Goal: Task Accomplishment & Management: Manage account settings

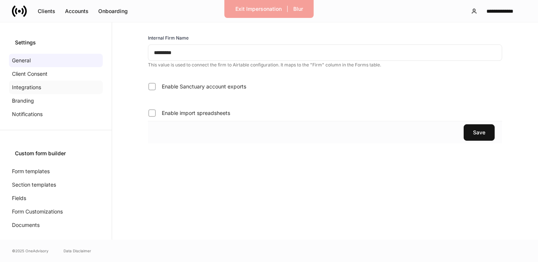
click at [30, 84] on p "Integrations" at bounding box center [26, 87] width 29 height 7
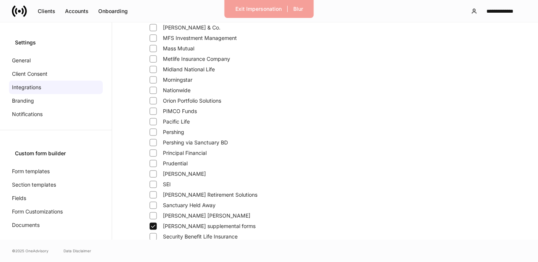
scroll to position [326, 0]
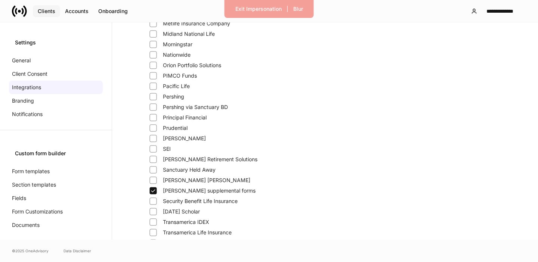
click at [53, 13] on div "Clients" at bounding box center [47, 11] width 18 height 5
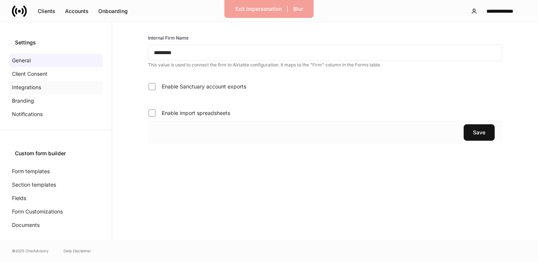
click at [26, 87] on p "Integrations" at bounding box center [26, 87] width 29 height 7
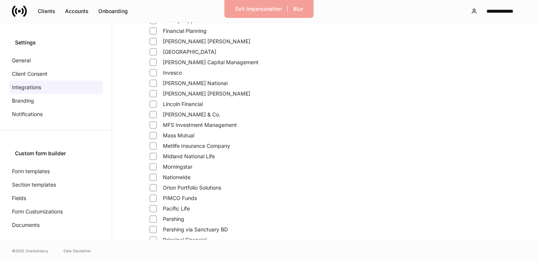
scroll to position [319, 0]
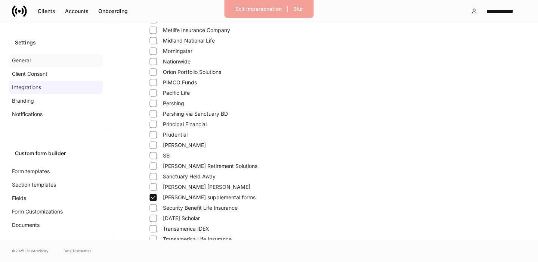
click at [40, 63] on div "General" at bounding box center [56, 60] width 94 height 13
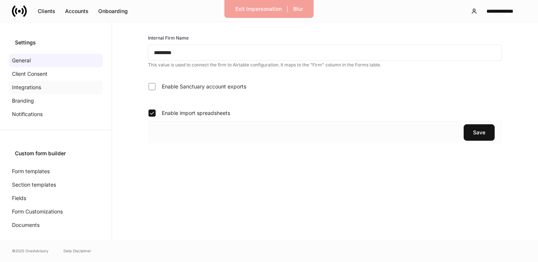
drag, startPoint x: 50, startPoint y: 75, endPoint x: 44, endPoint y: 84, distance: 10.8
click at [50, 75] on div "Client Consent" at bounding box center [56, 73] width 94 height 13
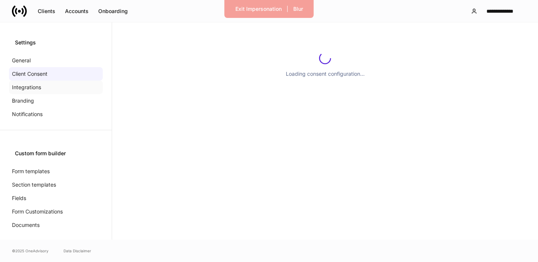
click at [42, 87] on div "Integrations" at bounding box center [56, 87] width 94 height 13
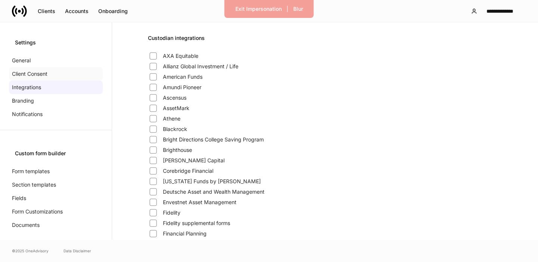
click at [50, 61] on div "General" at bounding box center [56, 60] width 94 height 13
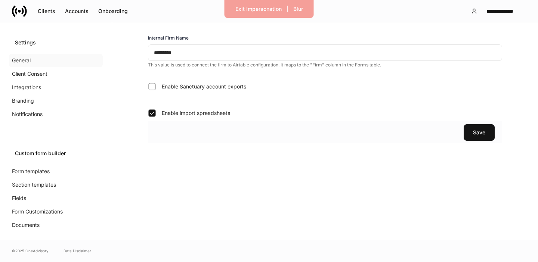
click at [35, 58] on div "General" at bounding box center [56, 60] width 94 height 13
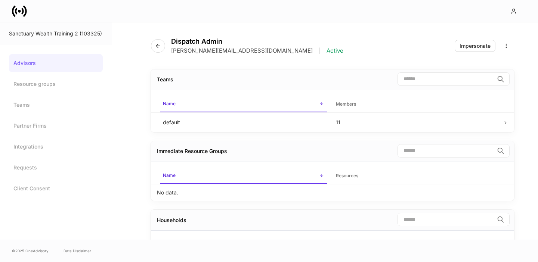
click at [60, 66] on link "Advisors" at bounding box center [56, 63] width 94 height 18
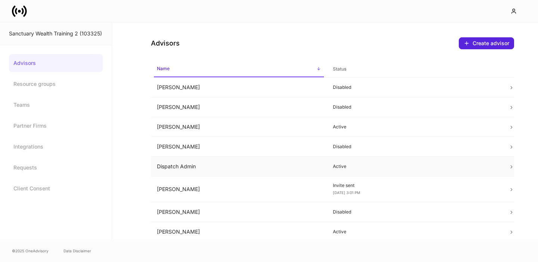
click at [211, 168] on td "Dispatch Admin" at bounding box center [239, 167] width 176 height 20
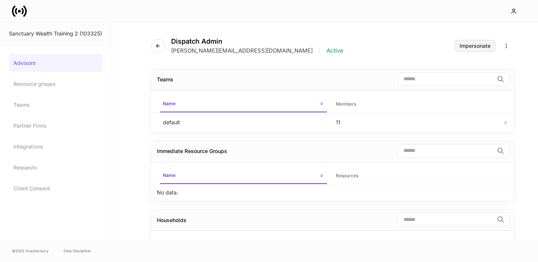
click at [467, 43] on div "Impersonate" at bounding box center [475, 45] width 31 height 5
click at [472, 44] on div "Impersonate" at bounding box center [475, 45] width 31 height 5
click at [26, 16] on icon at bounding box center [19, 11] width 15 height 15
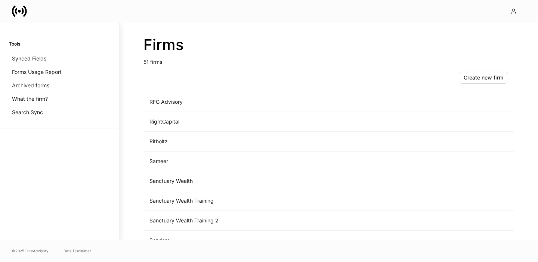
scroll to position [818, 0]
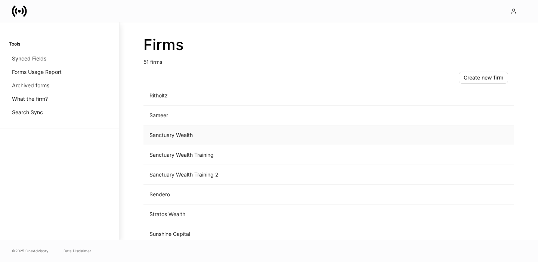
click at [177, 138] on td "Sanctuary Wealth" at bounding box center [267, 136] width 247 height 20
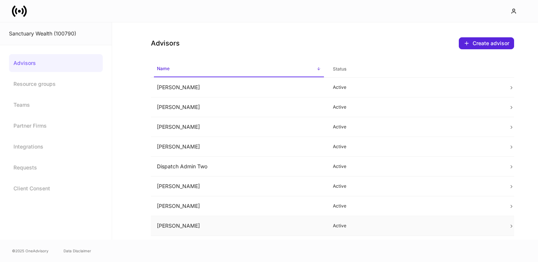
click at [194, 221] on td "Erika Leon" at bounding box center [239, 226] width 176 height 20
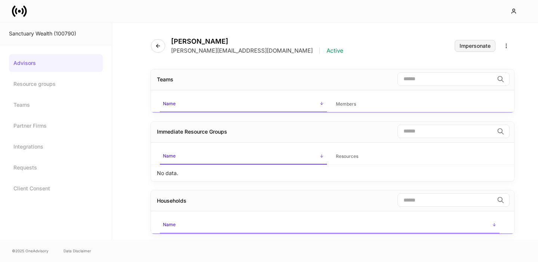
click at [462, 40] on button "Impersonate" at bounding box center [475, 46] width 41 height 12
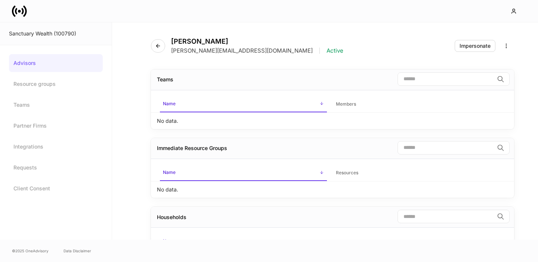
click at [26, 12] on icon at bounding box center [25, 10] width 4 height 11
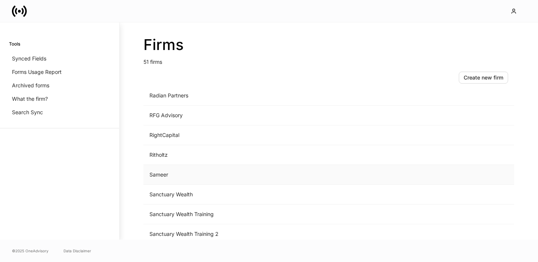
scroll to position [771, 0]
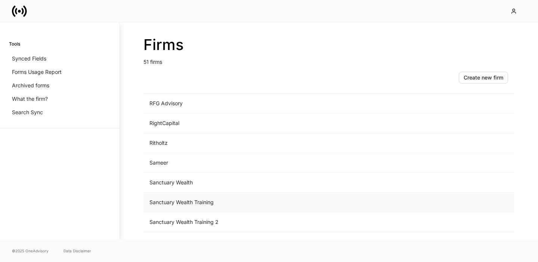
click at [209, 202] on td "Sanctuary Wealth Training" at bounding box center [267, 203] width 247 height 20
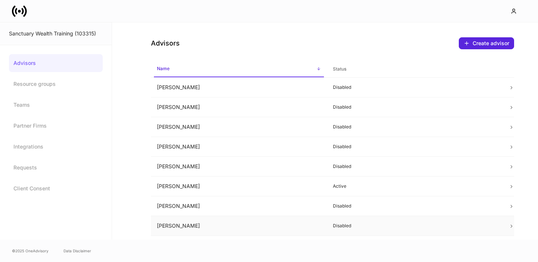
click at [219, 222] on td "Charlie Todd" at bounding box center [239, 226] width 176 height 20
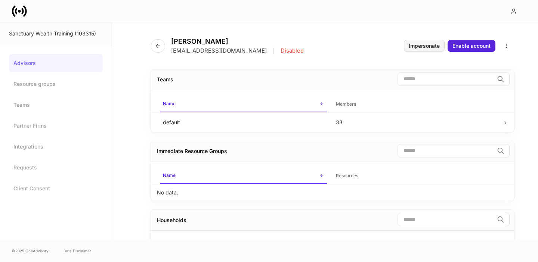
scroll to position [1, 0]
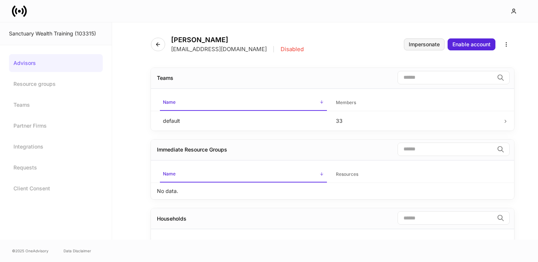
drag, startPoint x: 430, startPoint y: 48, endPoint x: 198, endPoint y: 78, distance: 233.4
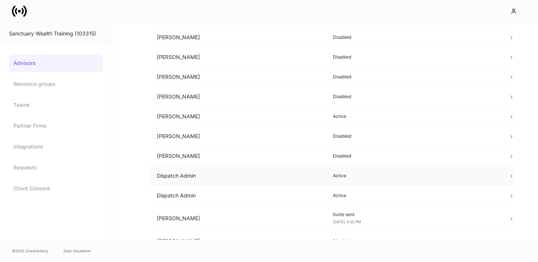
click at [198, 175] on td "Dispatch Admin" at bounding box center [239, 176] width 176 height 20
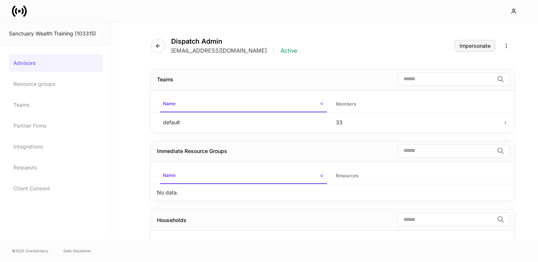
click at [466, 44] on div "Impersonate" at bounding box center [475, 45] width 31 height 5
